Goal: Task Accomplishment & Management: Manage account settings

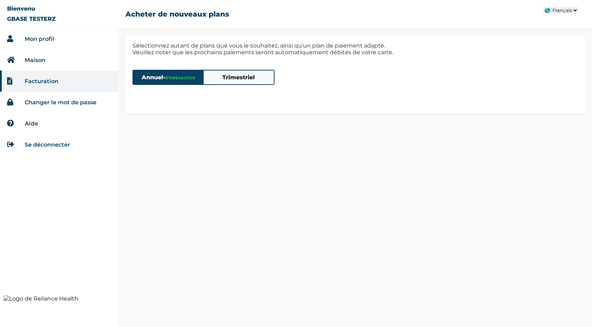
click at [561, 11] on select "🌎 Français 🌎 English" at bounding box center [560, 10] width 35 height 6
select select "ENGLISH"
click at [543, 7] on select "🌎 Français 🌎 English" at bounding box center [560, 10] width 35 height 6
click at [38, 144] on link "Log Out" at bounding box center [36, 144] width 23 height 7
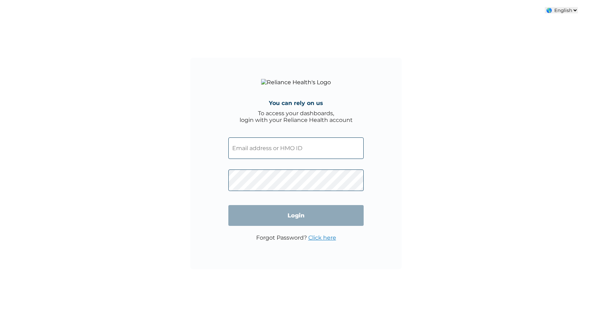
select select "ENGLISH"
click at [275, 149] on input "text" at bounding box center [295, 147] width 135 height 21
type input "MWC/10002/A"
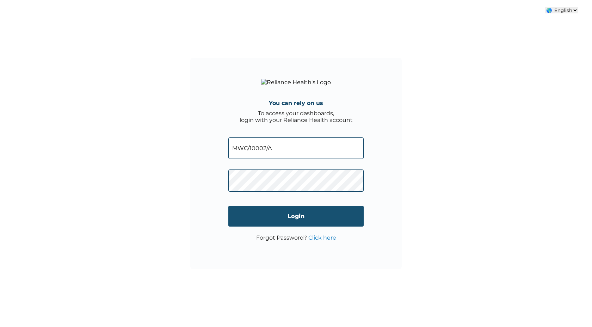
click at [283, 216] on input "Login" at bounding box center [295, 216] width 135 height 21
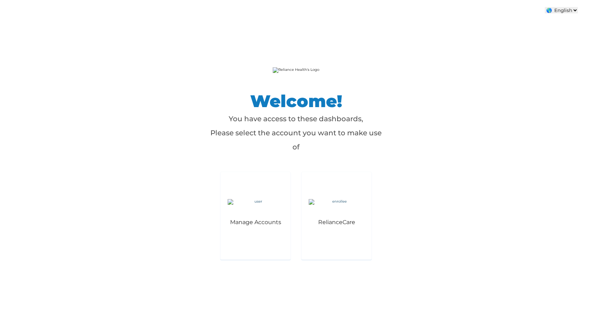
select select "ENGLISH"
click at [272, 199] on img at bounding box center [255, 202] width 56 height 6
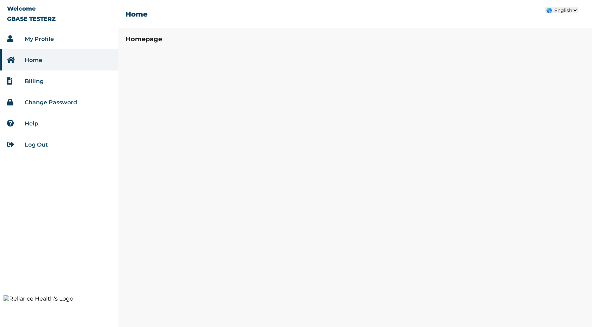
click at [554, 9] on select "🌎 French 🌎 English" at bounding box center [560, 10] width 33 height 6
select select "FRENCH"
click at [544, 7] on select "🌎 French 🌎 English" at bounding box center [560, 10] width 33 height 6
click at [60, 39] on li "Mon profil" at bounding box center [59, 38] width 118 height 21
click at [45, 81] on link "Facturation" at bounding box center [42, 81] width 34 height 7
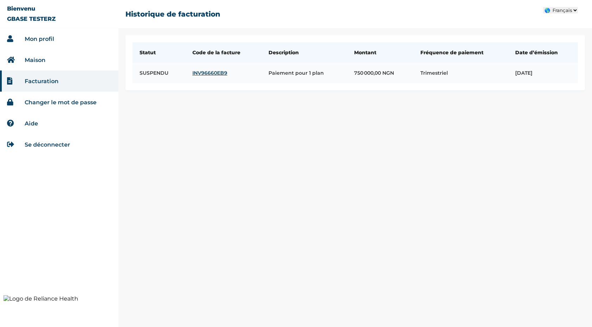
click at [213, 72] on link "INV96660EB9" at bounding box center [223, 73] width 62 height 6
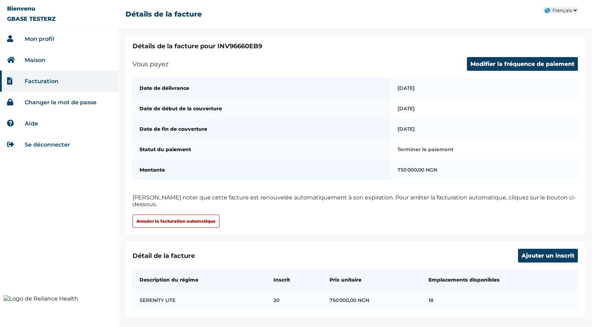
click at [562, 11] on select "🌎 Français 🌎 English" at bounding box center [560, 10] width 35 height 6
click at [543, 7] on select "🌎 Français 🌎 English" at bounding box center [560, 10] width 35 height 6
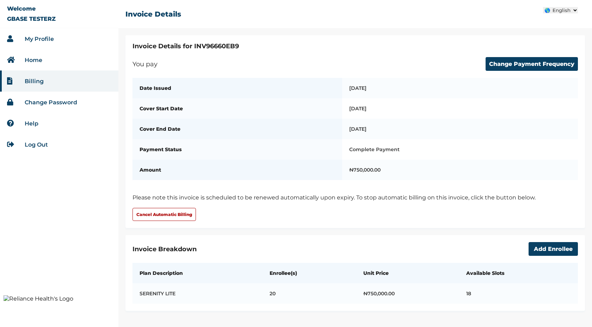
click at [558, 10] on select "🌎 Français 🌎 English" at bounding box center [560, 10] width 35 height 6
click at [543, 7] on select "🌎 Français 🌎 English" at bounding box center [560, 10] width 35 height 6
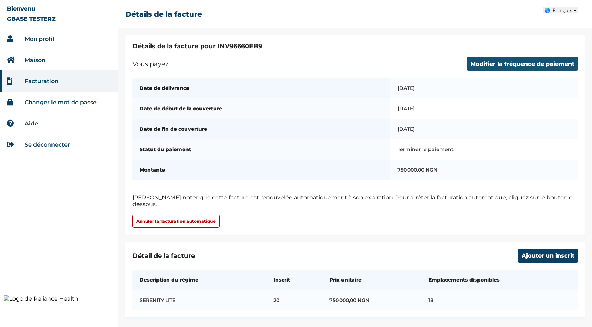
click at [502, 63] on button "Modifier la fréquence de paiement" at bounding box center [522, 64] width 111 height 14
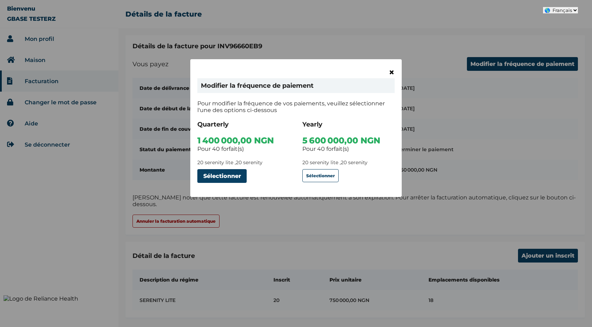
click at [392, 69] on span "×" at bounding box center [391, 72] width 6 height 12
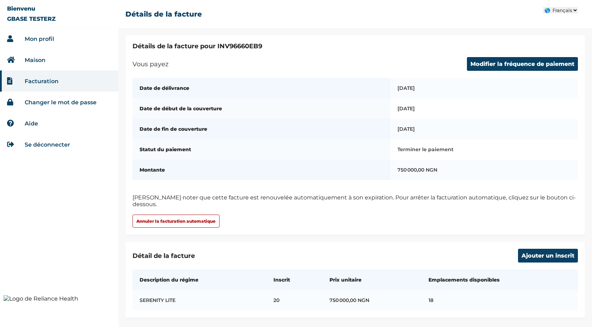
click at [46, 103] on link "Changer le mot de passe" at bounding box center [61, 102] width 72 height 7
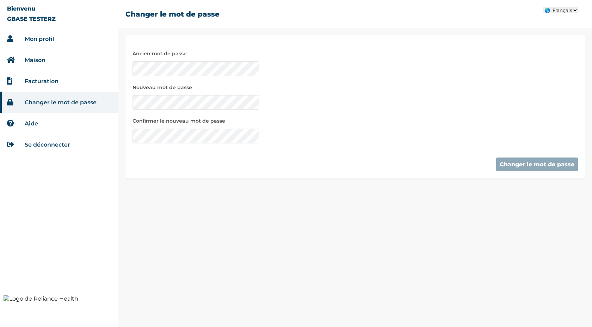
click at [564, 9] on select "🌎 Français 🌎 English" at bounding box center [560, 10] width 35 height 6
click at [543, 7] on select "🌎 Français 🌎 English" at bounding box center [560, 10] width 35 height 6
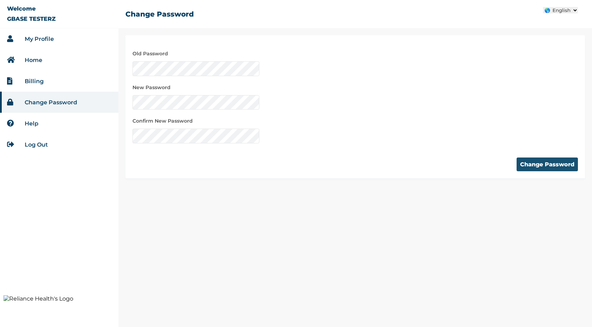
click at [544, 165] on button "Change Password" at bounding box center [546, 164] width 61 height 14
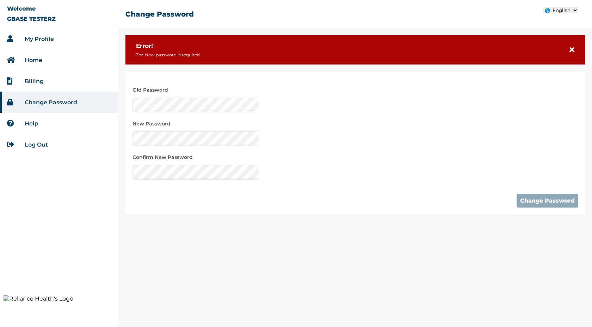
click at [568, 10] on select "🌎 Français 🌎 English" at bounding box center [560, 10] width 35 height 6
select select "FRENCH"
click at [543, 7] on select "🌎 Français 🌎 English" at bounding box center [560, 10] width 35 height 6
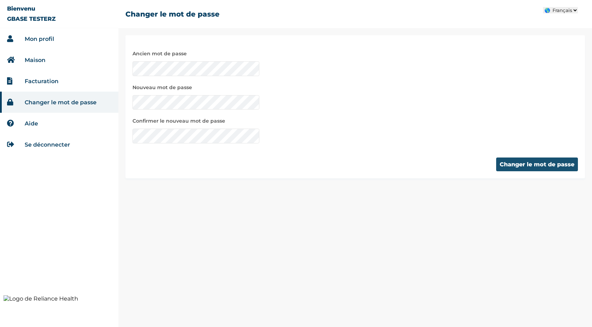
click at [502, 160] on button "Changer le mot de passe" at bounding box center [537, 164] width 82 height 14
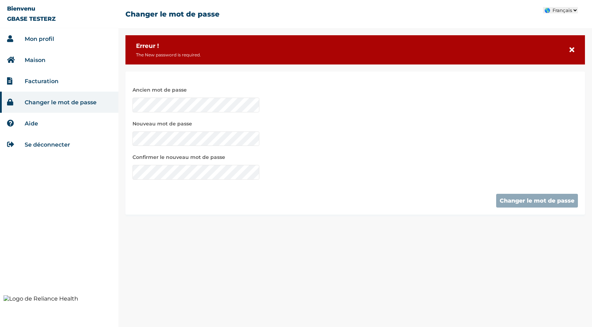
click at [561, 10] on select "🌎 Français 🌎 English" at bounding box center [560, 10] width 35 height 6
click at [543, 7] on select "🌎 Français 🌎 English" at bounding box center [560, 10] width 35 height 6
click at [26, 121] on link "Help" at bounding box center [32, 123] width 14 height 7
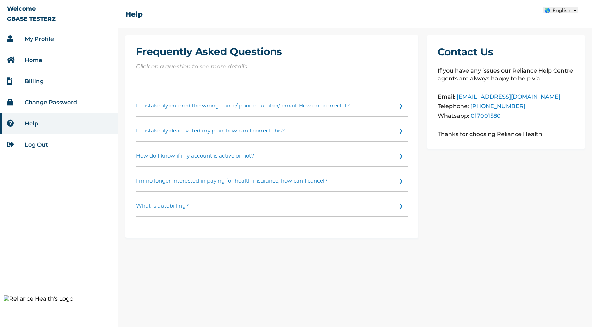
click at [559, 11] on select "🌎 Français 🌎 English" at bounding box center [560, 10] width 35 height 6
click at [543, 7] on select "🌎 Français 🌎 English" at bounding box center [560, 10] width 35 height 6
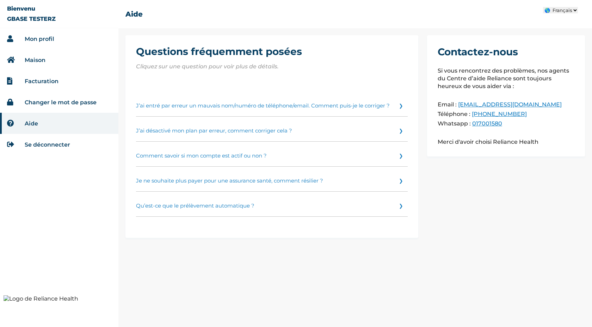
click at [396, 105] on link "J’ai entré par erreur un mauvais nom/numéro de téléphone/email. Comment puis-je…" at bounding box center [271, 104] width 271 height 25
click at [369, 142] on link "J’ai désactivé mon plan par erreur, comment corriger cela ?" at bounding box center [271, 129] width 271 height 25
click at [39, 61] on link "Maison" at bounding box center [35, 60] width 21 height 7
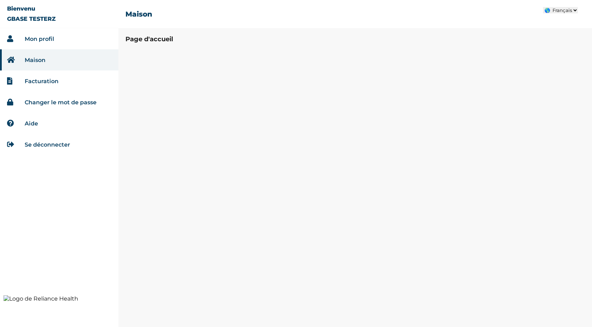
click at [47, 81] on link "Facturation" at bounding box center [42, 81] width 34 height 7
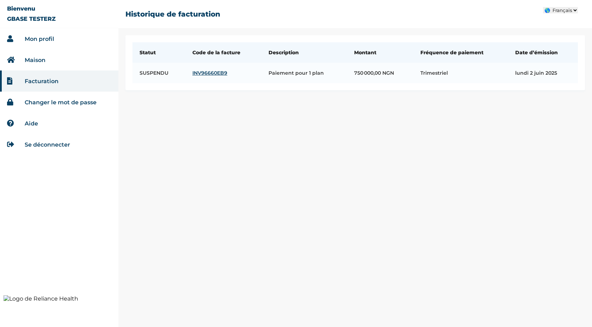
click at [559, 7] on select "🌎 Français 🌎 English" at bounding box center [560, 10] width 35 height 6
select select "ENGLISH"
click at [543, 7] on select "🌎 Français 🌎 English" at bounding box center [560, 10] width 35 height 6
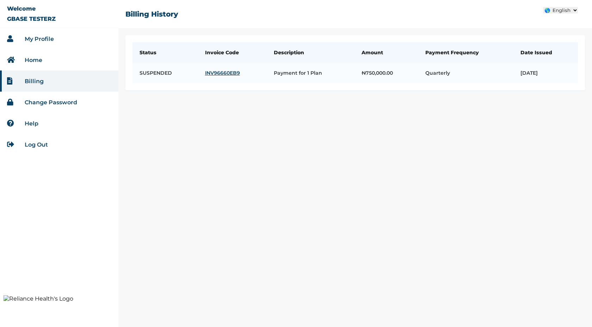
click at [29, 145] on link "Log Out" at bounding box center [36, 144] width 23 height 7
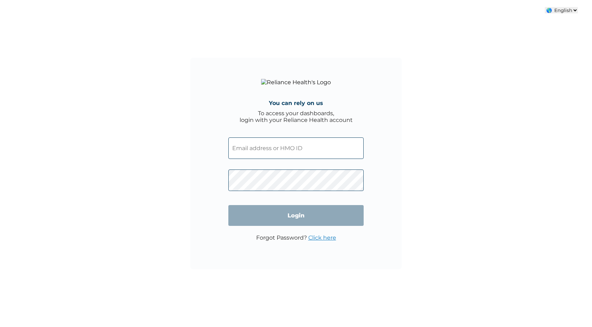
select select "ENGLISH"
click at [277, 142] on input "text" at bounding box center [295, 147] width 135 height 21
click at [424, 175] on div "You can rely on us To access your dashboards, login with your Reliance Health a…" at bounding box center [296, 163] width 592 height 327
click at [307, 144] on input "text" at bounding box center [295, 147] width 135 height 21
type input "MWC/10002/A"
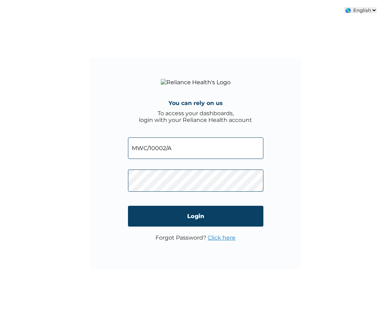
click at [187, 146] on input "MWC/10002/A" at bounding box center [195, 147] width 135 height 21
